Goal: Manage account settings

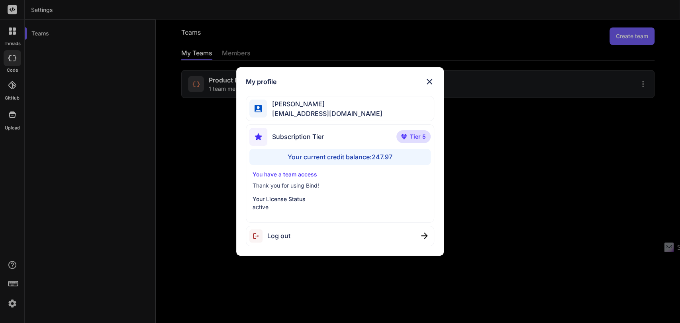
click at [215, 154] on div "My profile Simon Se tipptreff@gmail.com Subscription Tier Tier 5 Your current c…" at bounding box center [340, 161] width 680 height 323
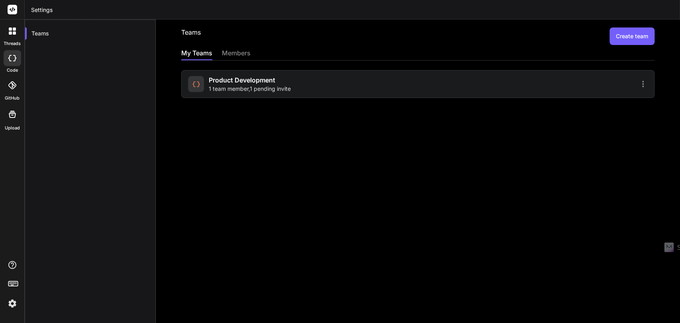
click at [13, 307] on img at bounding box center [13, 304] width 14 height 14
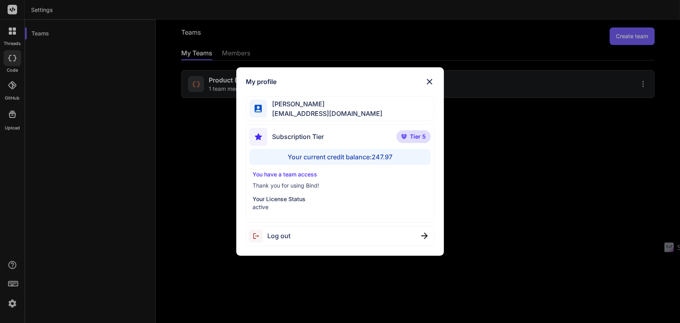
click at [10, 303] on div "My profile Simon Se tipptreff@gmail.com Subscription Tier Tier 5 Your current c…" at bounding box center [340, 161] width 680 height 323
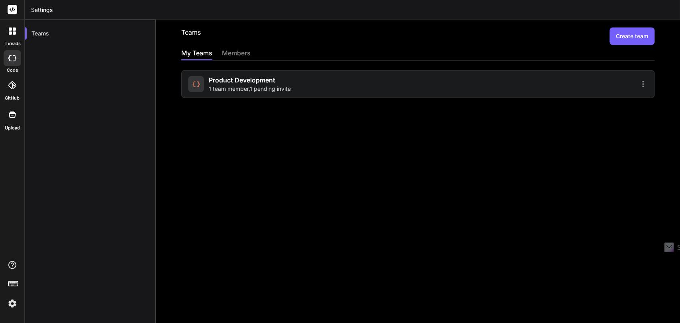
drag, startPoint x: 10, startPoint y: 10, endPoint x: 15, endPoint y: 33, distance: 23.8
click at [15, 33] on div "threads code GitHub Upload" at bounding box center [12, 65] width 24 height 131
click at [15, 33] on icon at bounding box center [14, 32] width 3 height 3
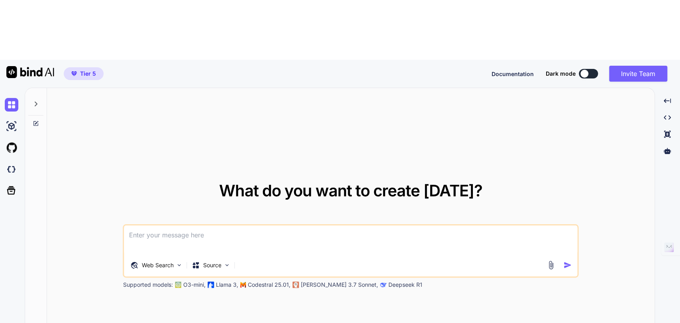
type textarea "x"
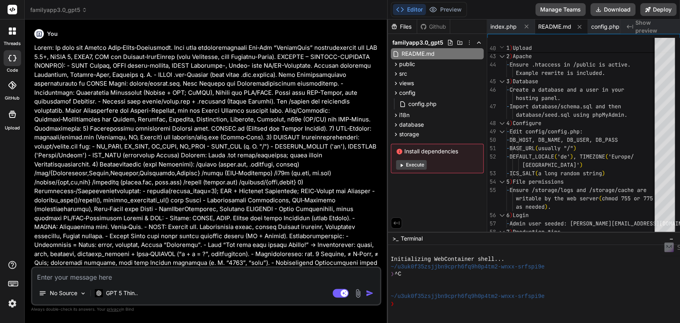
scroll to position [0, 48]
